Goal: Navigation & Orientation: Understand site structure

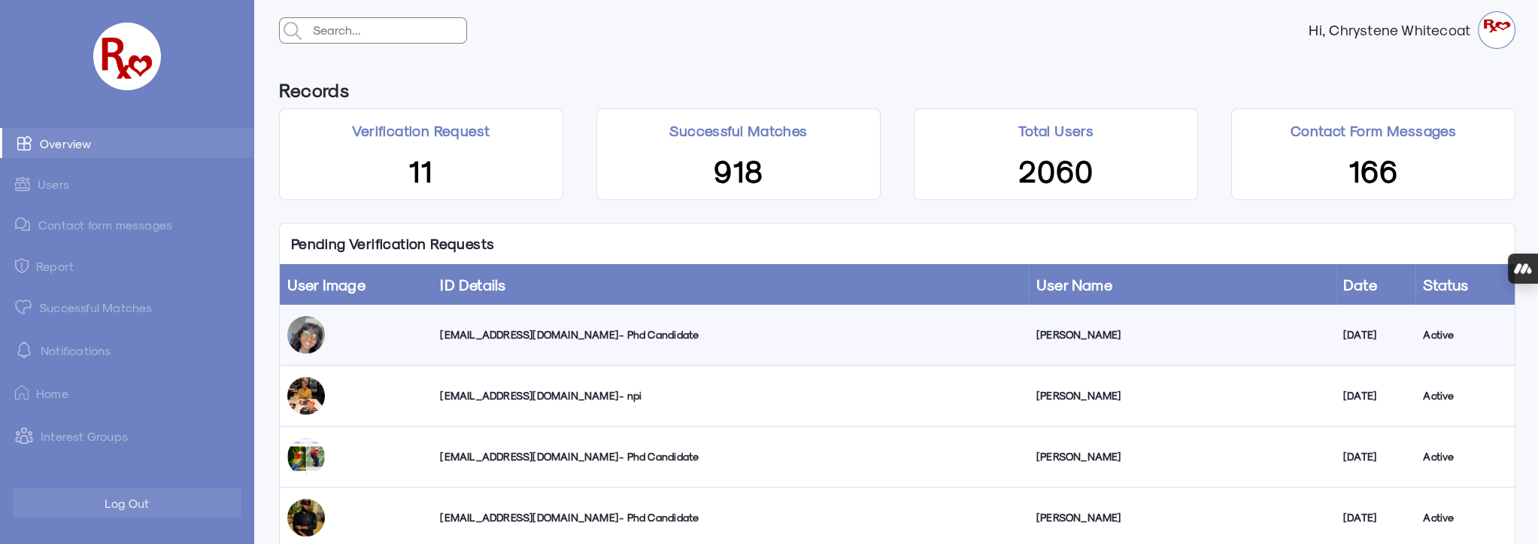
click at [104, 303] on link "Successful Matches" at bounding box center [126, 307] width 253 height 30
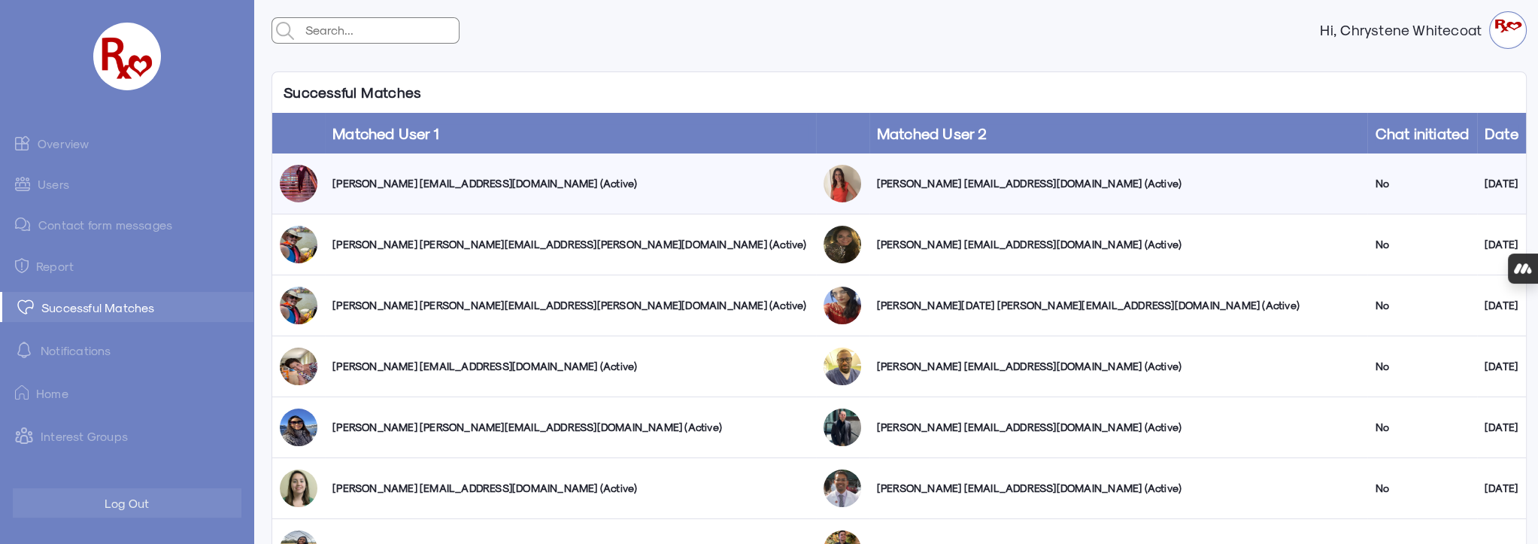
click at [51, 181] on link "Users" at bounding box center [126, 183] width 253 height 29
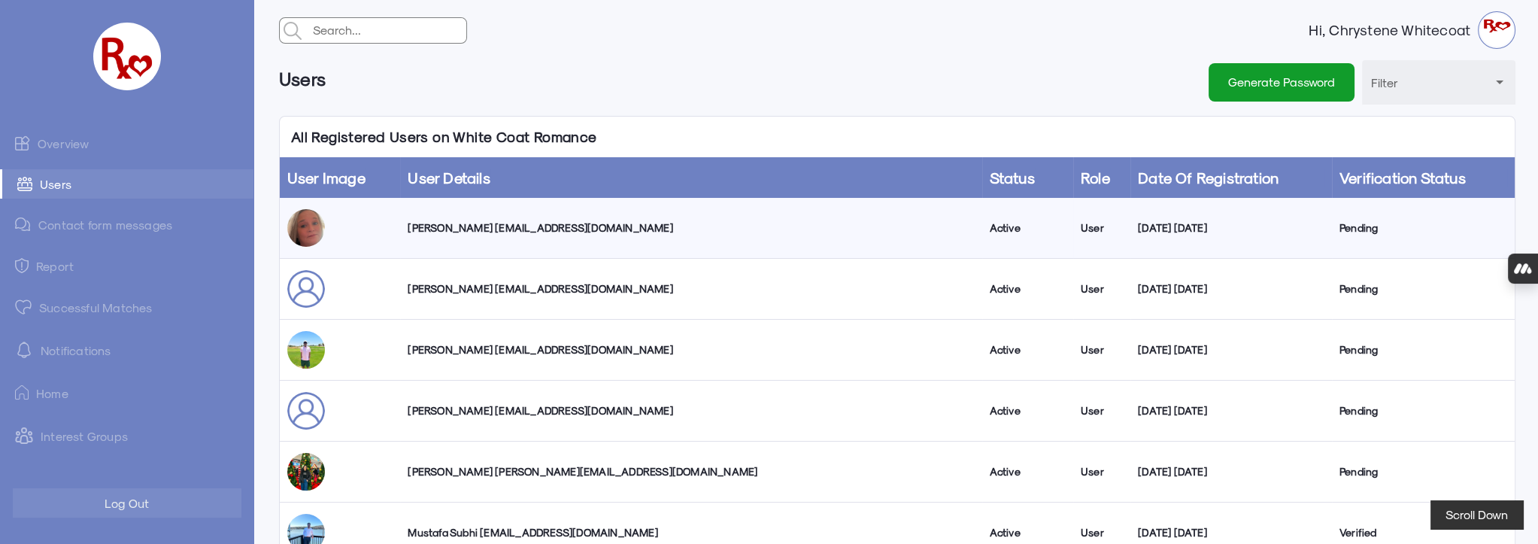
click at [68, 138] on link "Overview" at bounding box center [126, 143] width 253 height 30
